Goal: Obtain resource: Download file/media

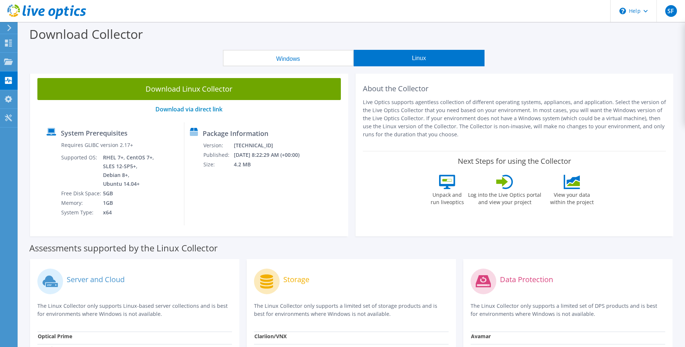
click at [492, 43] on div "Download Collector" at bounding box center [351, 36] width 659 height 28
click at [301, 63] on button "Windows" at bounding box center [288, 58] width 131 height 16
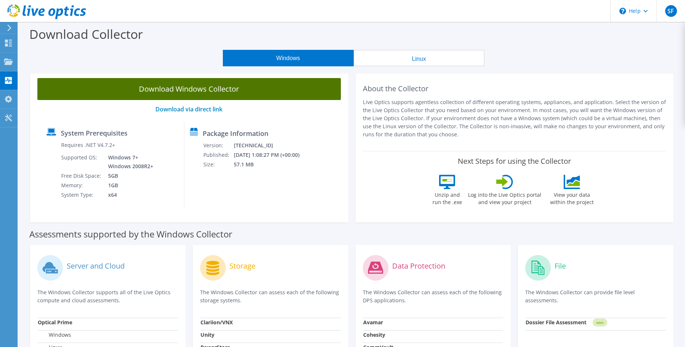
click at [200, 90] on link "Download Windows Collector" at bounding box center [188, 89] width 303 height 22
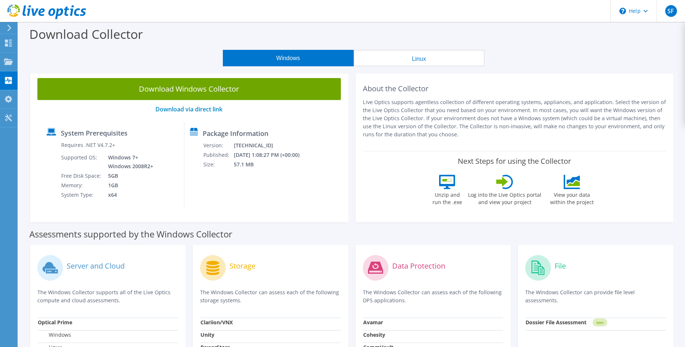
click at [296, 31] on div "Download Collector" at bounding box center [351, 36] width 659 height 28
click at [294, 210] on div "Download Windows Collector Download via direct link System Prerequisites Requir…" at bounding box center [189, 147] width 318 height 152
click at [428, 54] on button "Linux" at bounding box center [419, 58] width 131 height 16
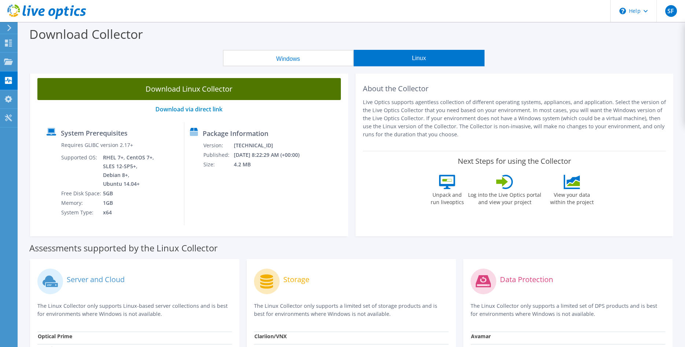
click at [271, 94] on link "Download Linux Collector" at bounding box center [188, 89] width 303 height 22
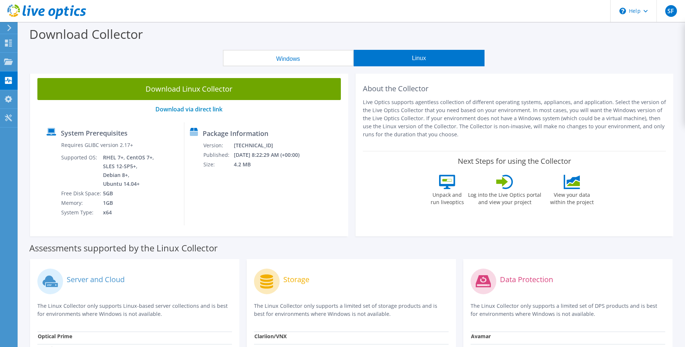
click at [34, 60] on div "Windows Linux" at bounding box center [354, 58] width 656 height 16
click at [296, 15] on header "SF End User [PERSON_NAME] [EMAIL_ADDRESS][DOMAIN_NAME] MIllenniumITesp My Profi…" at bounding box center [342, 11] width 685 height 22
click at [309, 58] on button "Windows" at bounding box center [288, 58] width 131 height 16
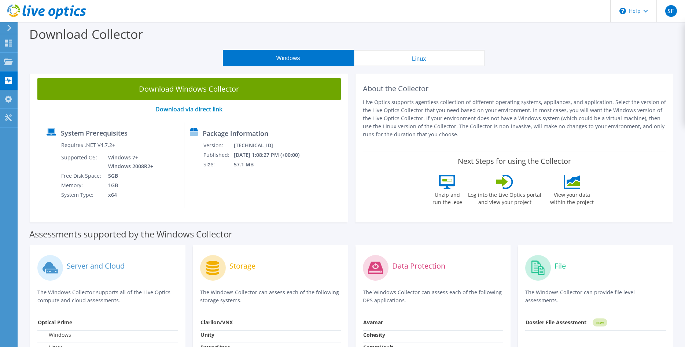
click at [283, 60] on button "Windows" at bounding box center [288, 58] width 131 height 16
click at [36, 196] on div "Download Windows Collector Download via direct link System Prerequisites Requir…" at bounding box center [189, 147] width 318 height 152
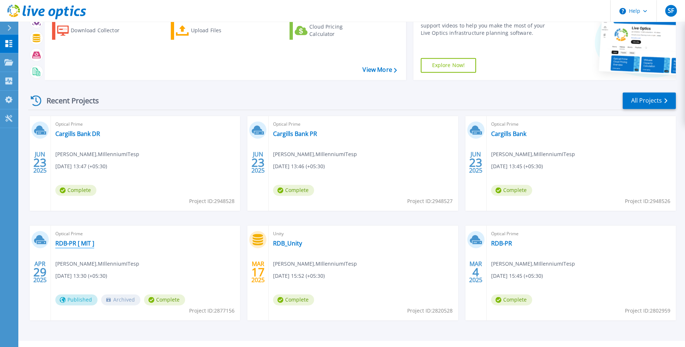
scroll to position [59, 0]
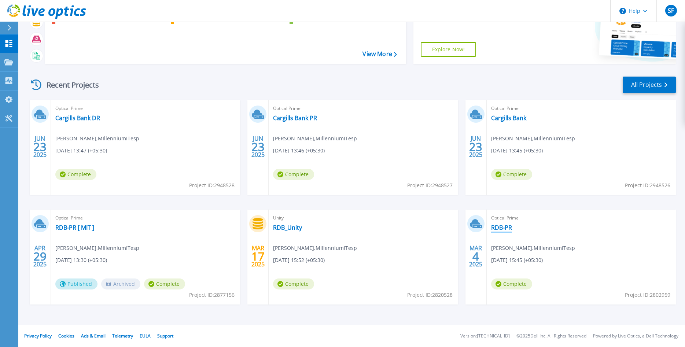
click at [498, 229] on link "RDB-PR" at bounding box center [501, 227] width 21 height 7
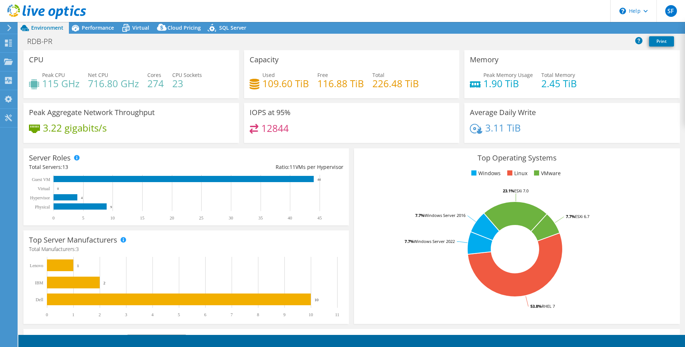
select select "[GEOGRAPHIC_DATA]"
select select "USD"
drag, startPoint x: 185, startPoint y: 84, endPoint x: 15, endPoint y: 84, distance: 169.7
click at [18, 82] on div "CPU Peak CPU 115 GHz Net CPU 716.80 GHz Cores 274 CPU Sockets 23 Capacity Used …" at bounding box center [351, 192] width 667 height 285
click at [526, 225] on icon at bounding box center [515, 217] width 63 height 30
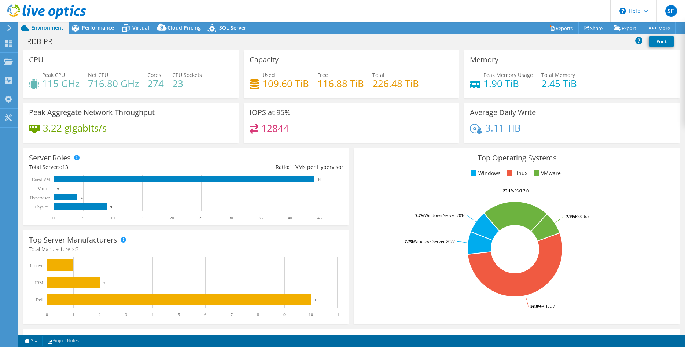
click at [111, 55] on div "CPU Peak CPU 115 GHz Net CPU 716.80 GHz Cores 274 CPU Sockets 23" at bounding box center [130, 74] width 215 height 48
click at [85, 26] on span "Performance" at bounding box center [98, 27] width 32 height 7
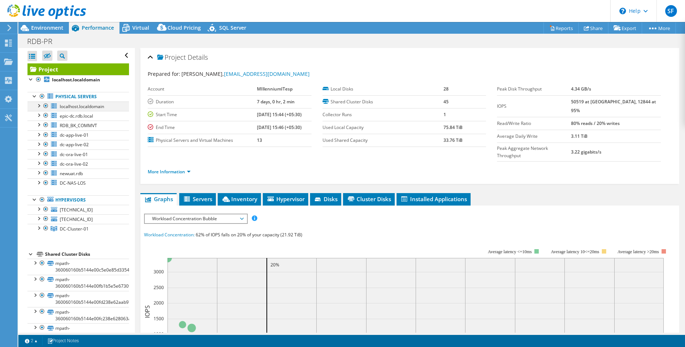
click at [37, 108] on div at bounding box center [38, 105] width 7 height 7
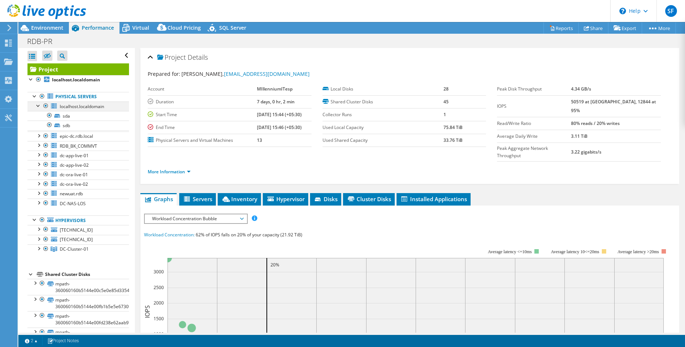
click at [37, 108] on div at bounding box center [38, 105] width 7 height 7
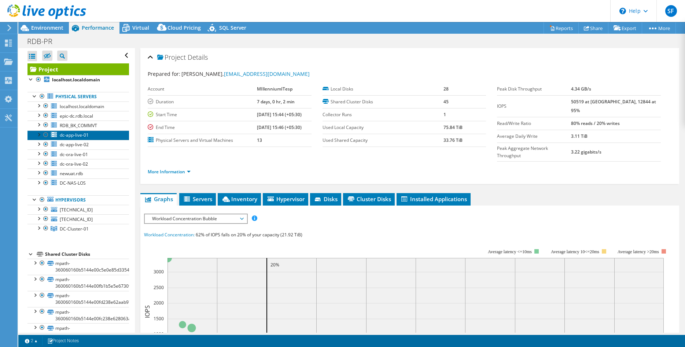
click at [70, 134] on span "dc-app-live-01" at bounding box center [74, 135] width 29 height 6
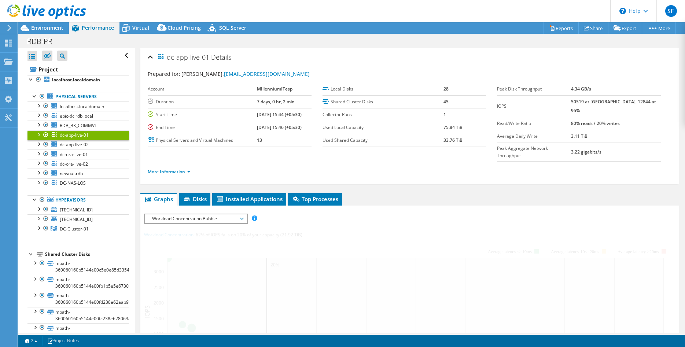
scroll to position [45, 0]
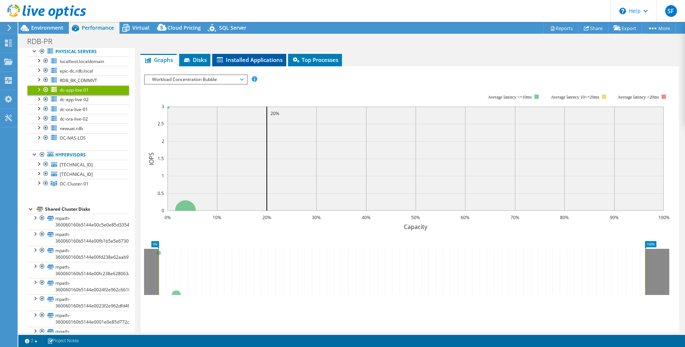
click at [250, 58] on span "Installed Applications" at bounding box center [249, 59] width 67 height 7
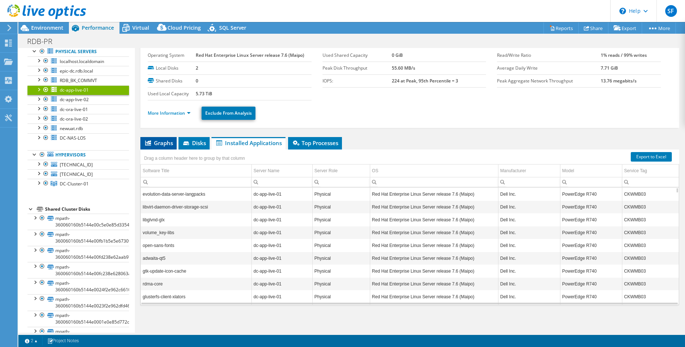
click at [158, 145] on span "Graphs" at bounding box center [158, 142] width 29 height 7
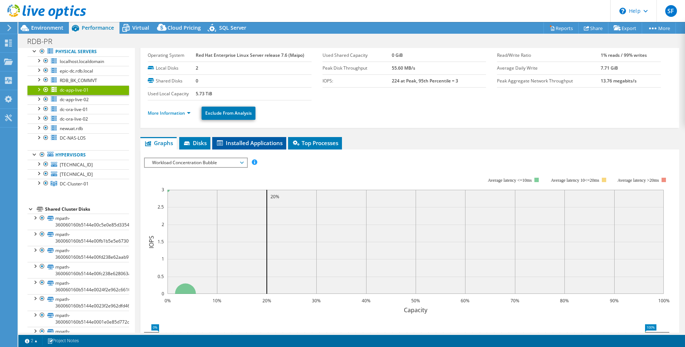
click at [225, 143] on span "Installed Applications" at bounding box center [249, 142] width 67 height 7
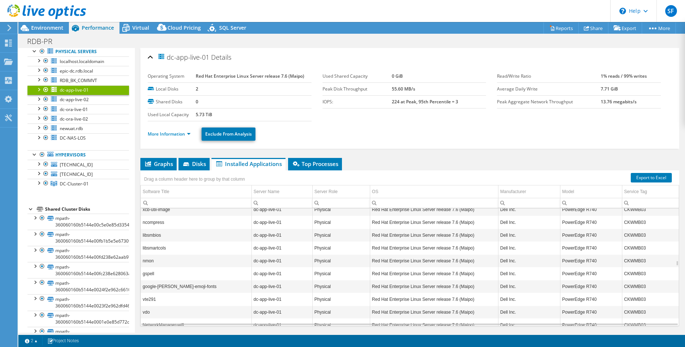
scroll to position [0, 0]
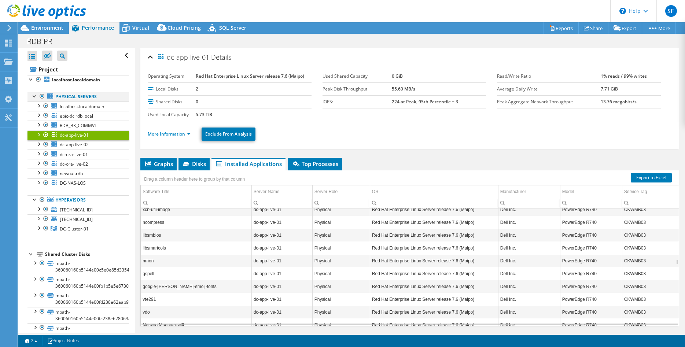
click at [35, 96] on div at bounding box center [34, 95] width 7 height 7
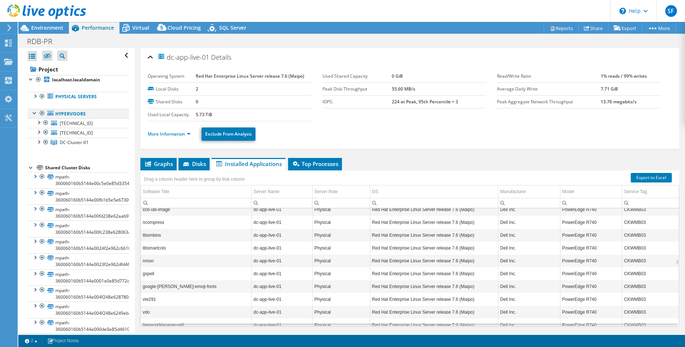
click at [33, 111] on div at bounding box center [34, 112] width 7 height 7
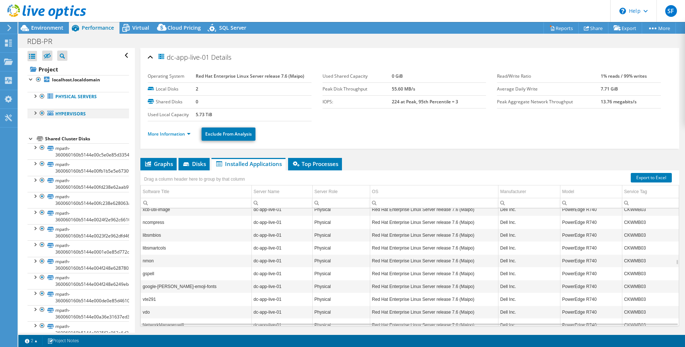
click at [33, 111] on div at bounding box center [34, 112] width 7 height 7
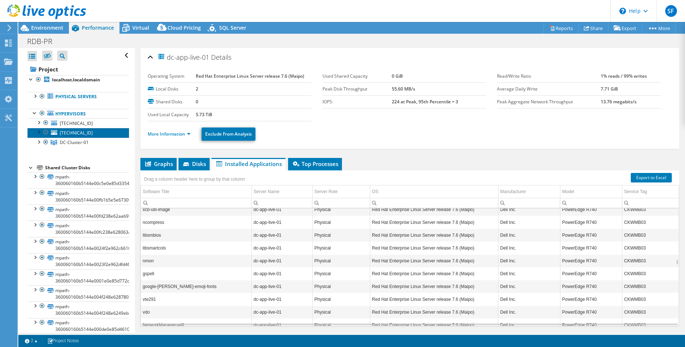
click at [58, 134] on link "[TECHNICAL_ID]" at bounding box center [78, 133] width 102 height 10
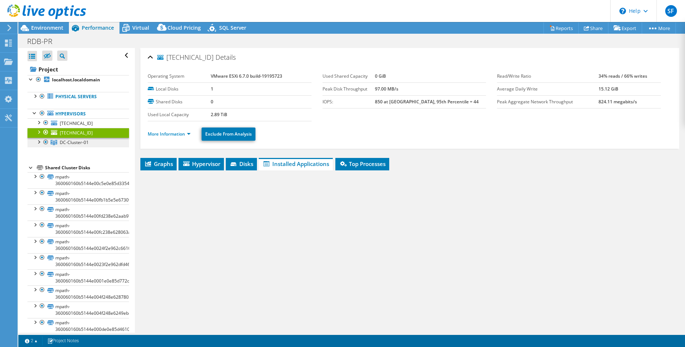
click at [68, 145] on span "DC-Cluster-01" at bounding box center [74, 142] width 29 height 6
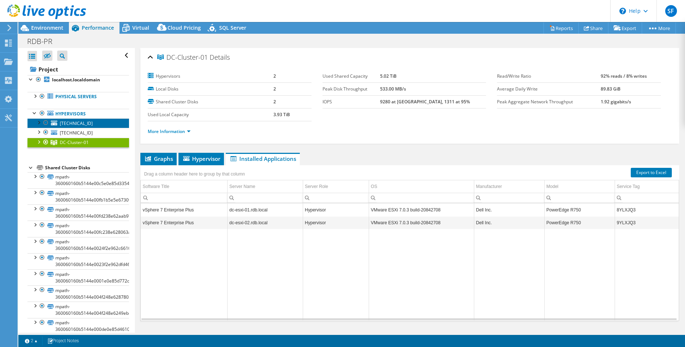
click at [73, 122] on span "[TECHNICAL_ID]" at bounding box center [76, 123] width 33 height 6
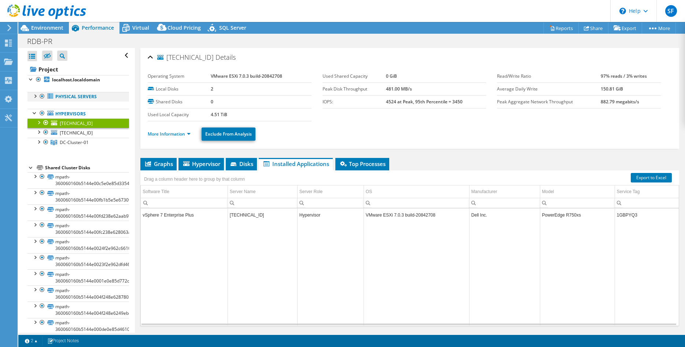
click at [34, 96] on div at bounding box center [34, 95] width 7 height 7
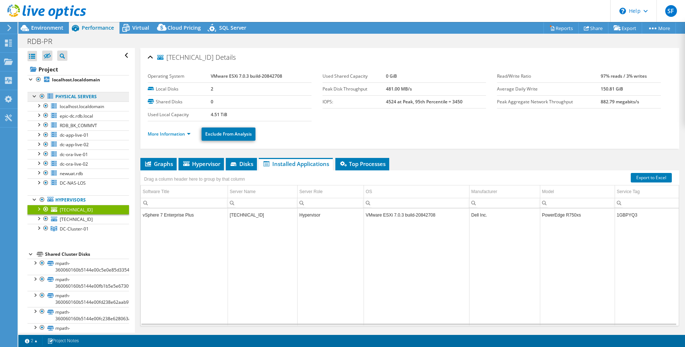
click at [73, 95] on link "Physical Servers" at bounding box center [78, 97] width 102 height 10
click at [65, 108] on span "localhost.localdomain" at bounding box center [82, 106] width 44 height 6
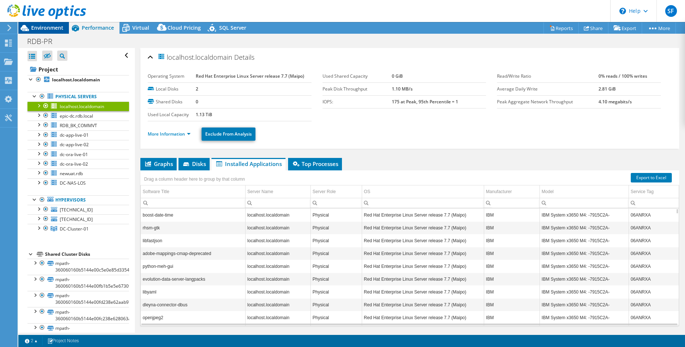
click at [41, 25] on span "Environment" at bounding box center [47, 27] width 32 height 7
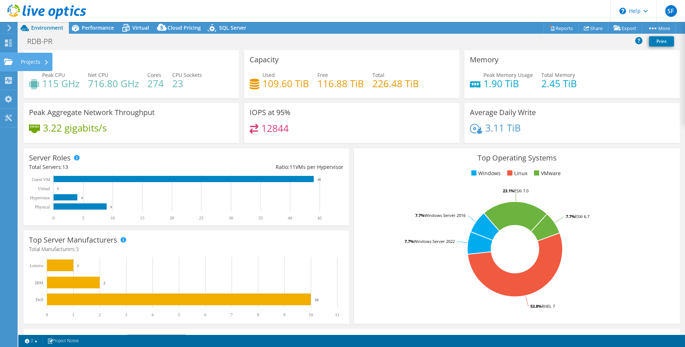
click at [10, 59] on icon at bounding box center [8, 61] width 9 height 7
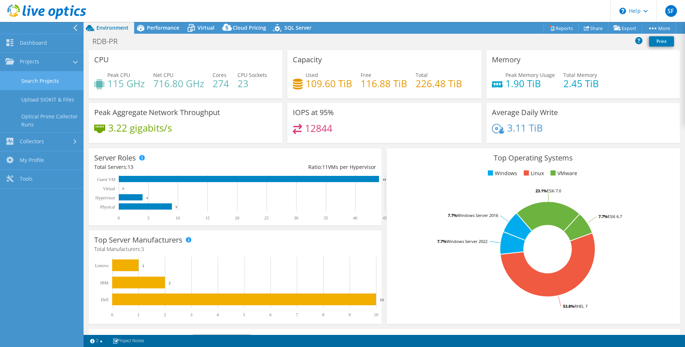
click at [32, 82] on link "Search Projects" at bounding box center [42, 80] width 84 height 19
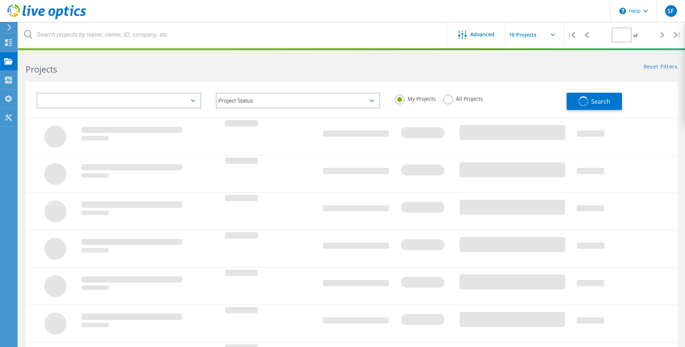
type input "1"
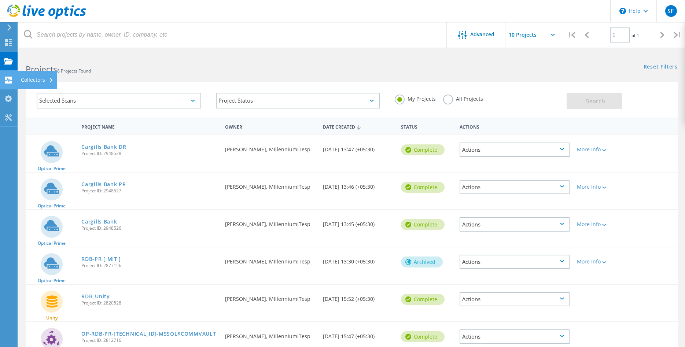
click at [10, 80] on use at bounding box center [8, 80] width 7 height 7
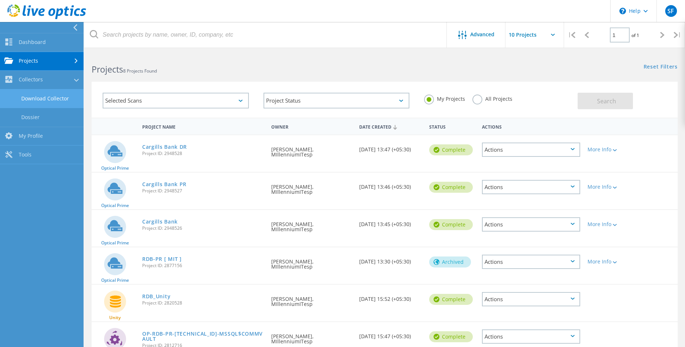
click at [51, 102] on link "Download Collector" at bounding box center [42, 98] width 84 height 19
